Goal: Information Seeking & Learning: Check status

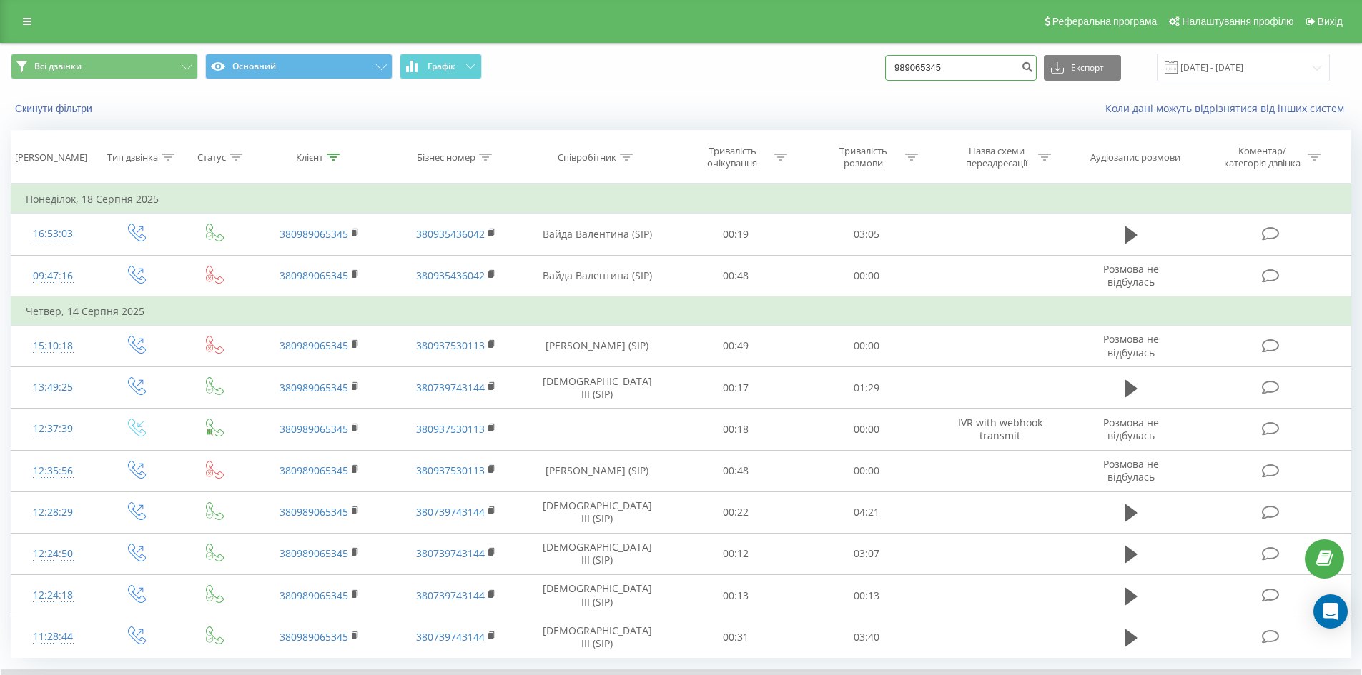
click at [992, 70] on input "989065345" at bounding box center [961, 68] width 152 height 26
drag, startPoint x: 992, startPoint y: 69, endPoint x: 806, endPoint y: 69, distance: 185.8
click at [816, 68] on div "Всі дзвінки Основний Графік 989065345 Експорт .csv .xls .xlsx 22.06.2025 - 22.0…" at bounding box center [681, 68] width 1340 height 28
paste input "0503556662"
type input "0503556662"
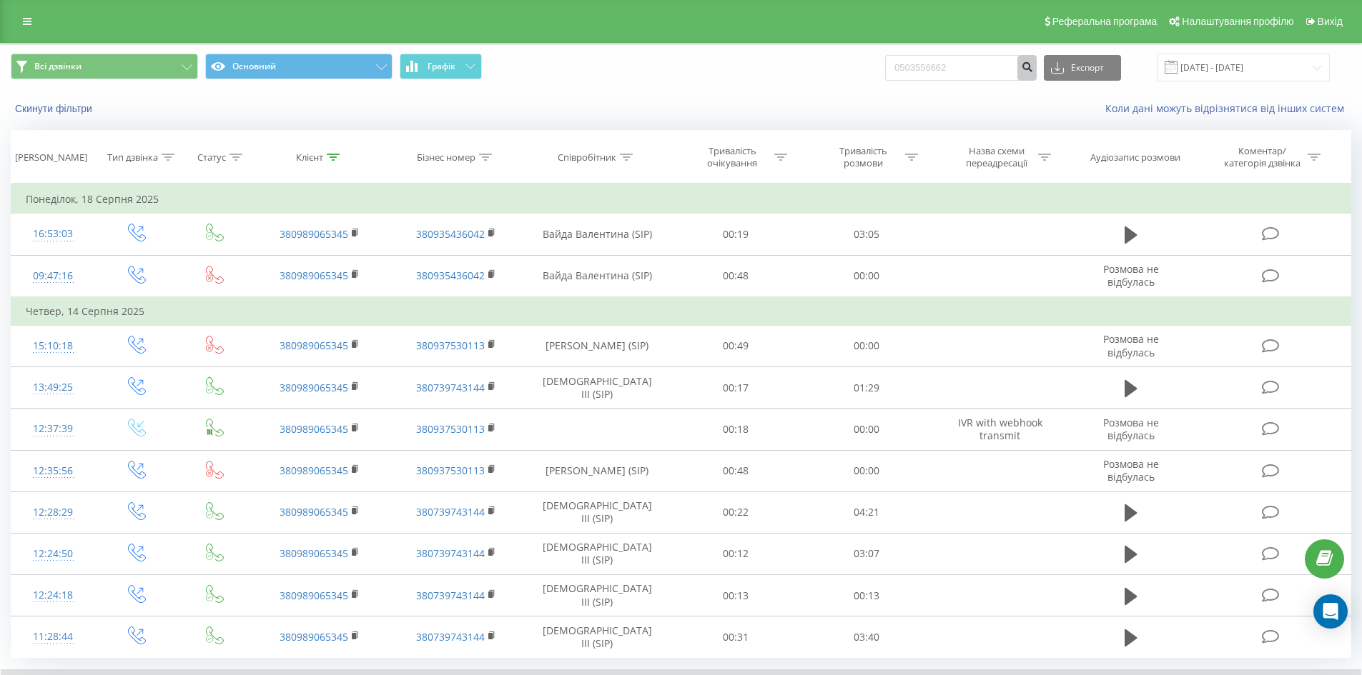
click at [1033, 69] on icon "submit" at bounding box center [1027, 65] width 12 height 9
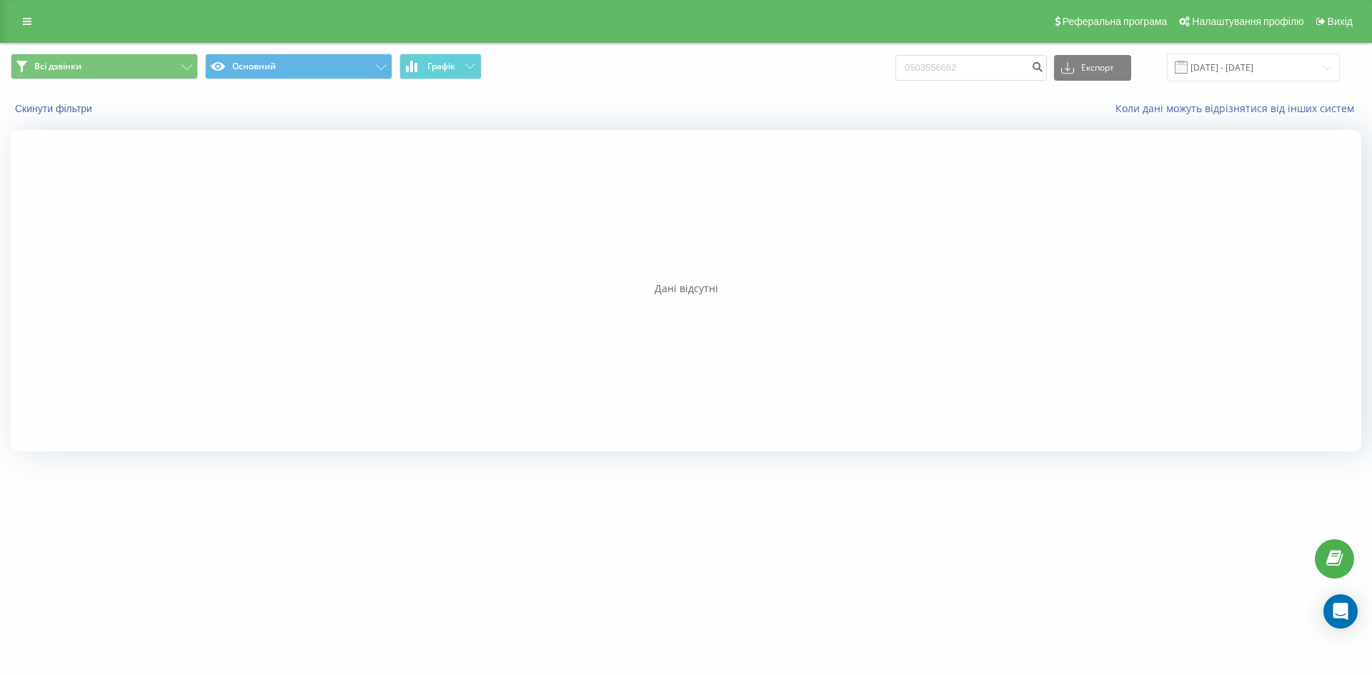
drag, startPoint x: 1114, startPoint y: 365, endPoint x: 1021, endPoint y: 214, distance: 176.8
click at [1114, 365] on div at bounding box center [686, 291] width 1351 height 322
click at [931, 59] on input "0503556662" at bounding box center [972, 68] width 152 height 26
drag, startPoint x: 924, startPoint y: 65, endPoint x: 906, endPoint y: 71, distance: 19.7
click at [906, 71] on div "Всі дзвінки Основний Графік 0503556662 Експорт .csv .xls .xlsx [DATE] - [DATE]" at bounding box center [686, 68] width 1351 height 28
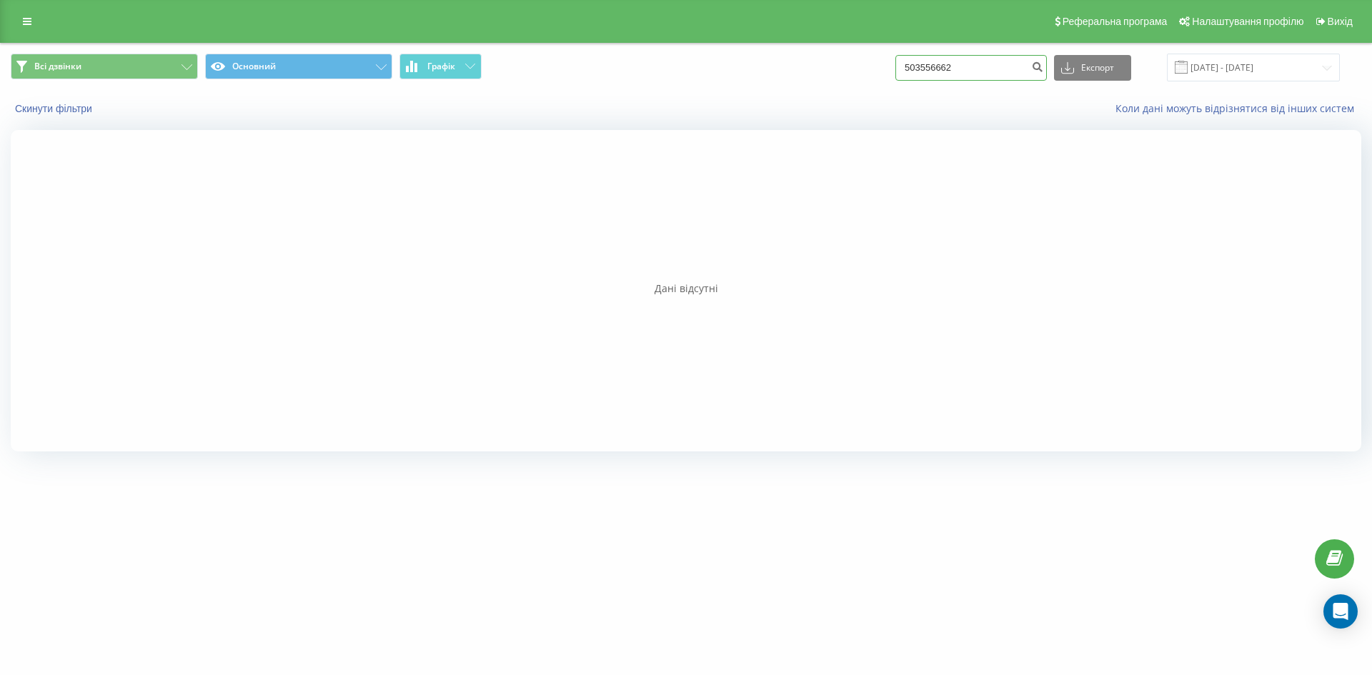
type input "503556662"
